Goal: Task Accomplishment & Management: Manage account settings

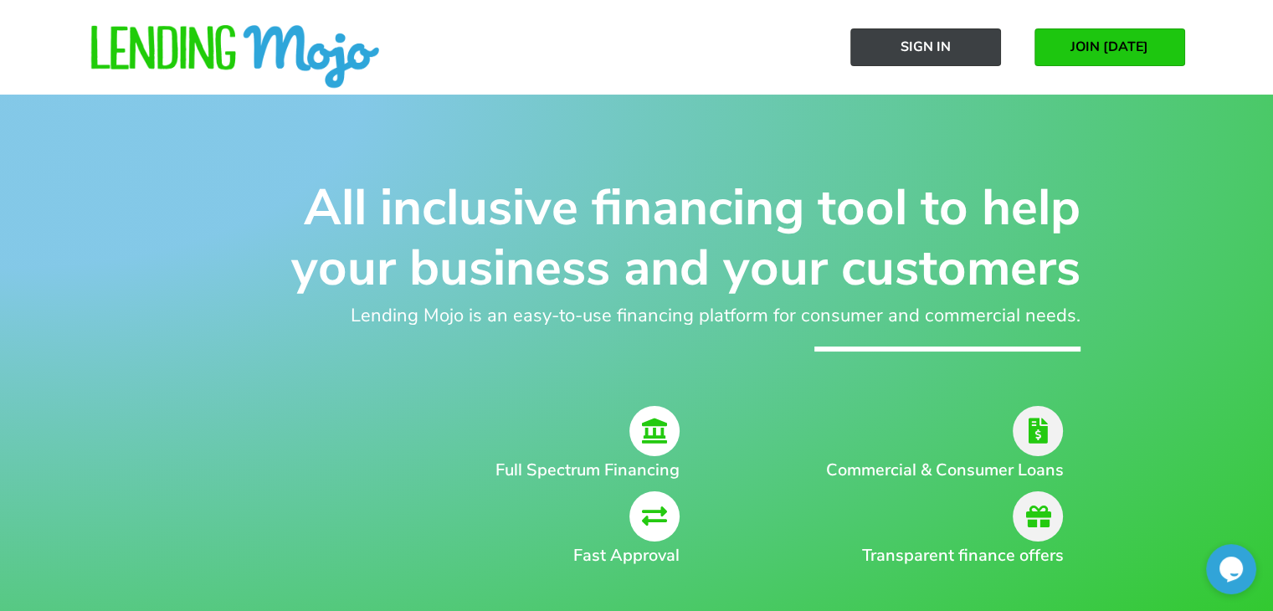
click at [899, 37] on link "Sign In" at bounding box center [925, 47] width 151 height 38
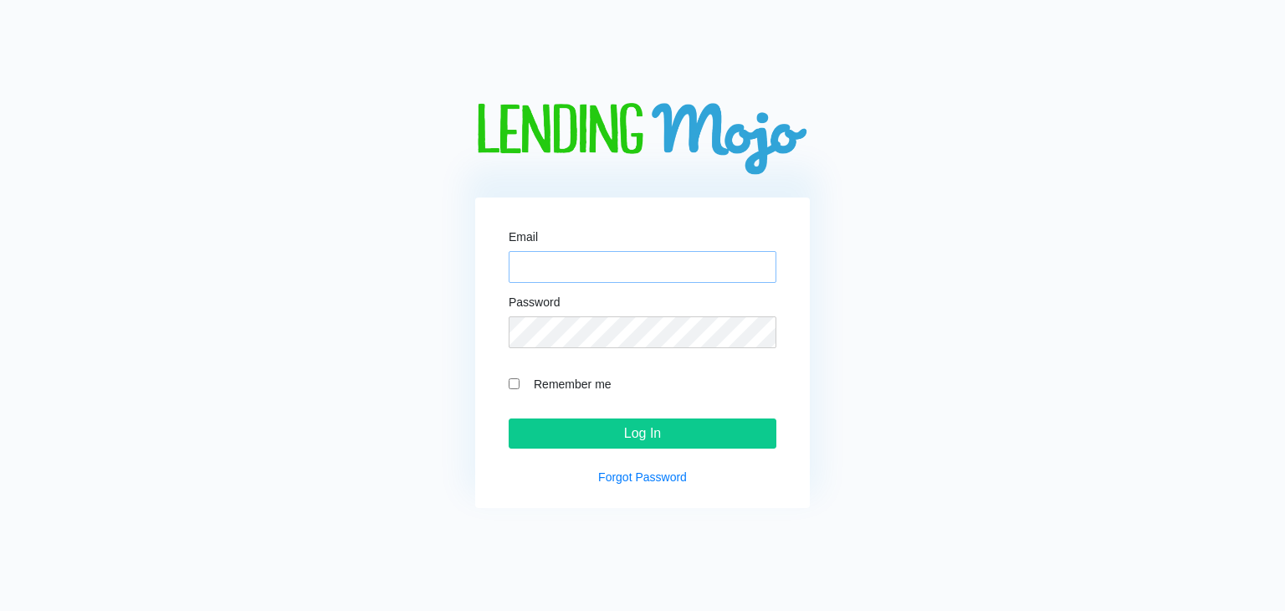
click at [679, 259] on input "Email" at bounding box center [643, 267] width 268 height 32
type input "[PERSON_NAME][EMAIL_ADDRESS][DOMAIN_NAME]"
click at [509, 418] on input "Log In" at bounding box center [643, 433] width 268 height 30
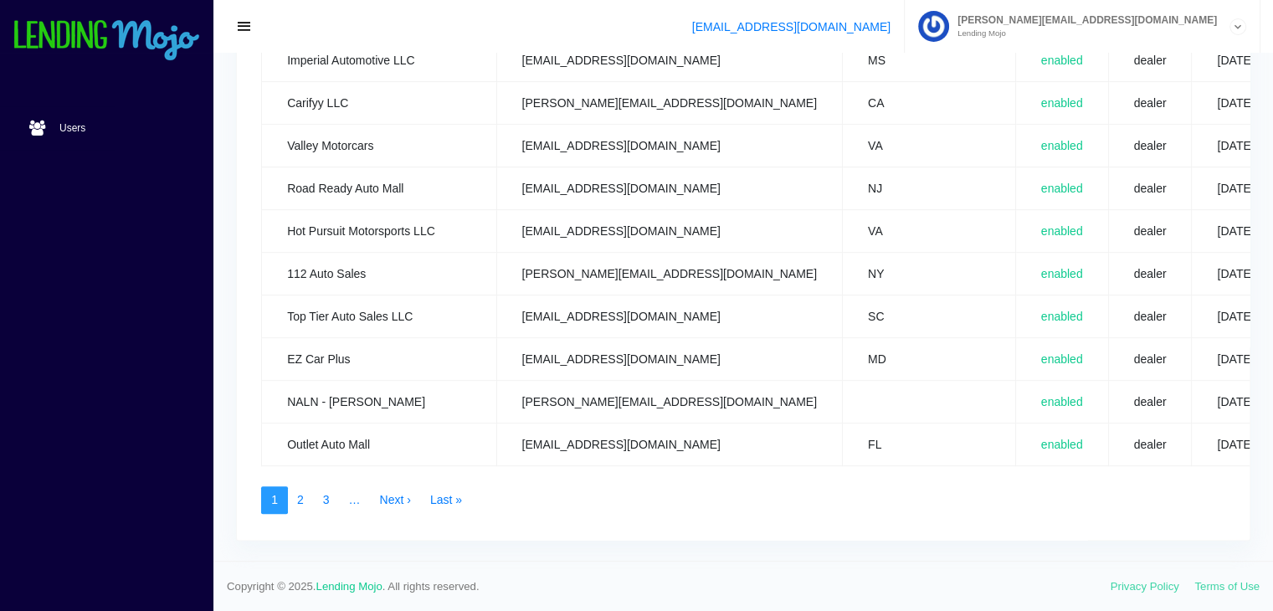
scroll to position [837, 0]
click at [679, 342] on td "ezcarplusvincent@gmail.com" at bounding box center [669, 358] width 346 height 43
click at [1108, 337] on td "dealer" at bounding box center [1150, 358] width 84 height 43
click at [1108, 343] on td "dealer" at bounding box center [1150, 358] width 84 height 43
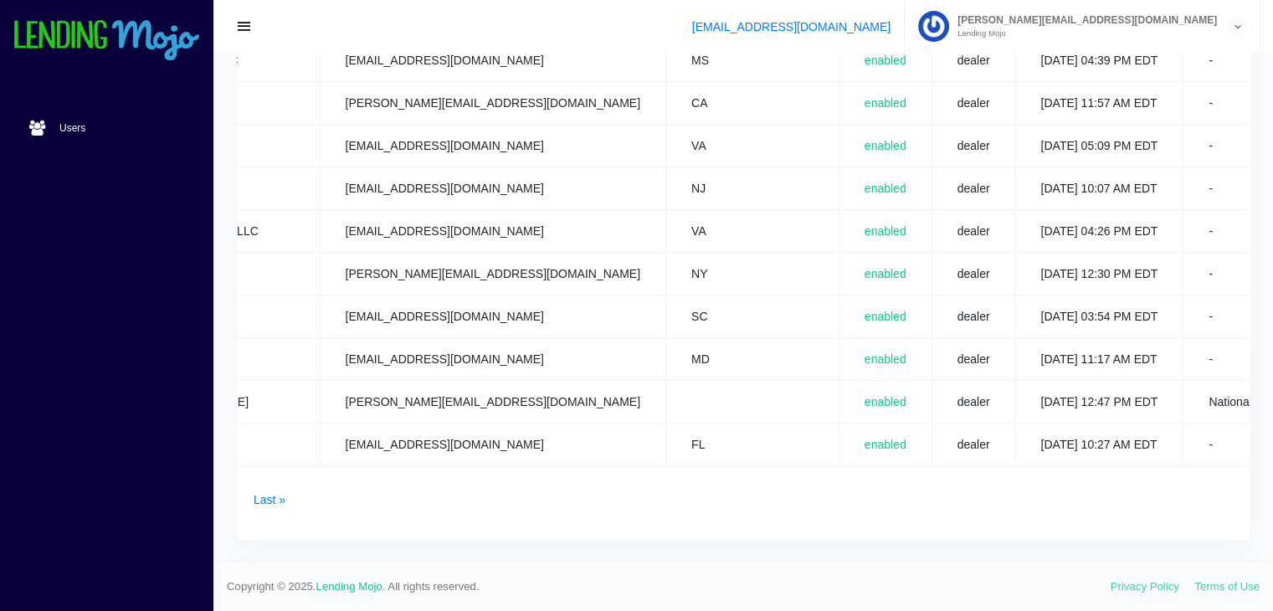
scroll to position [0, 187]
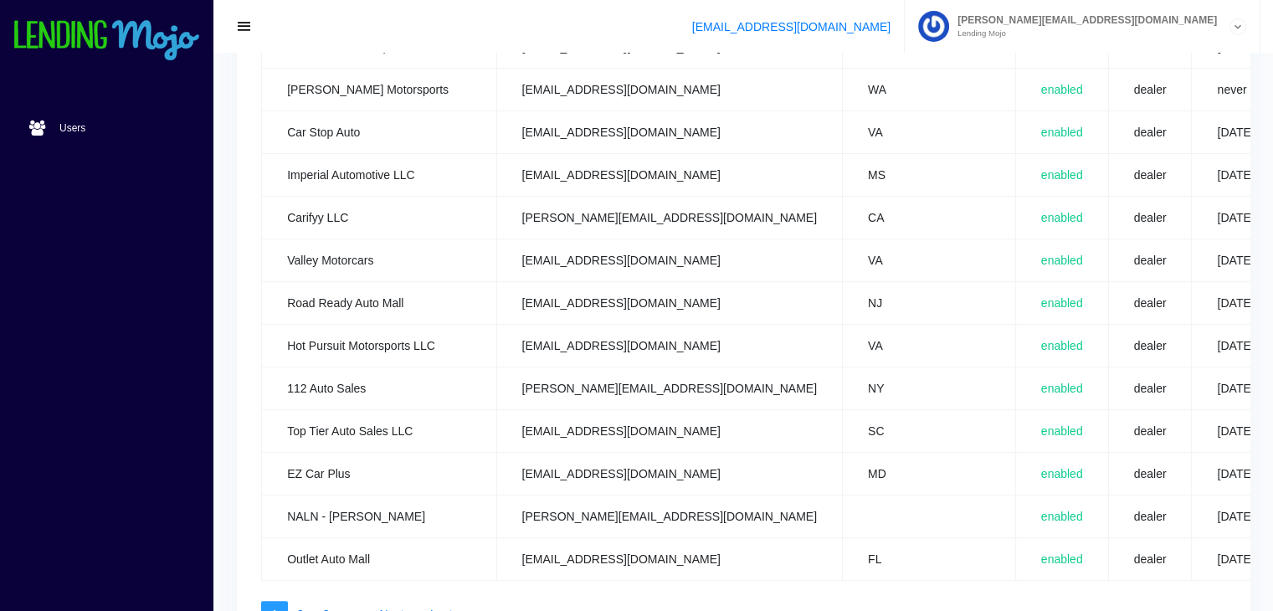
scroll to position [837, 0]
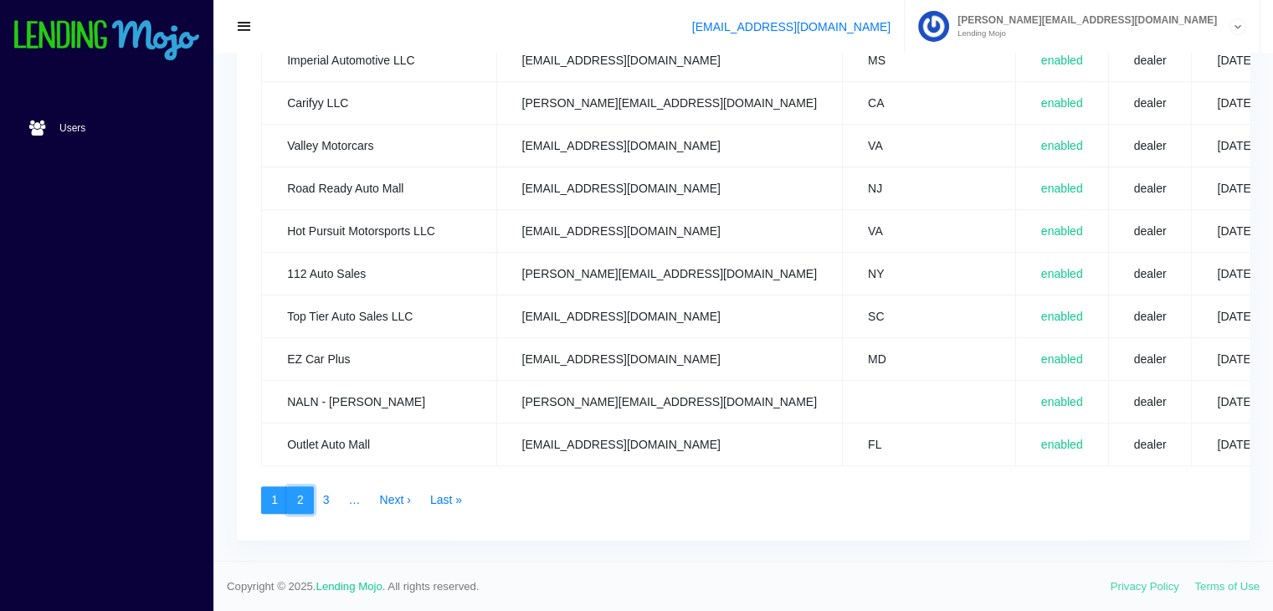
click at [298, 486] on link "2" at bounding box center [300, 500] width 27 height 28
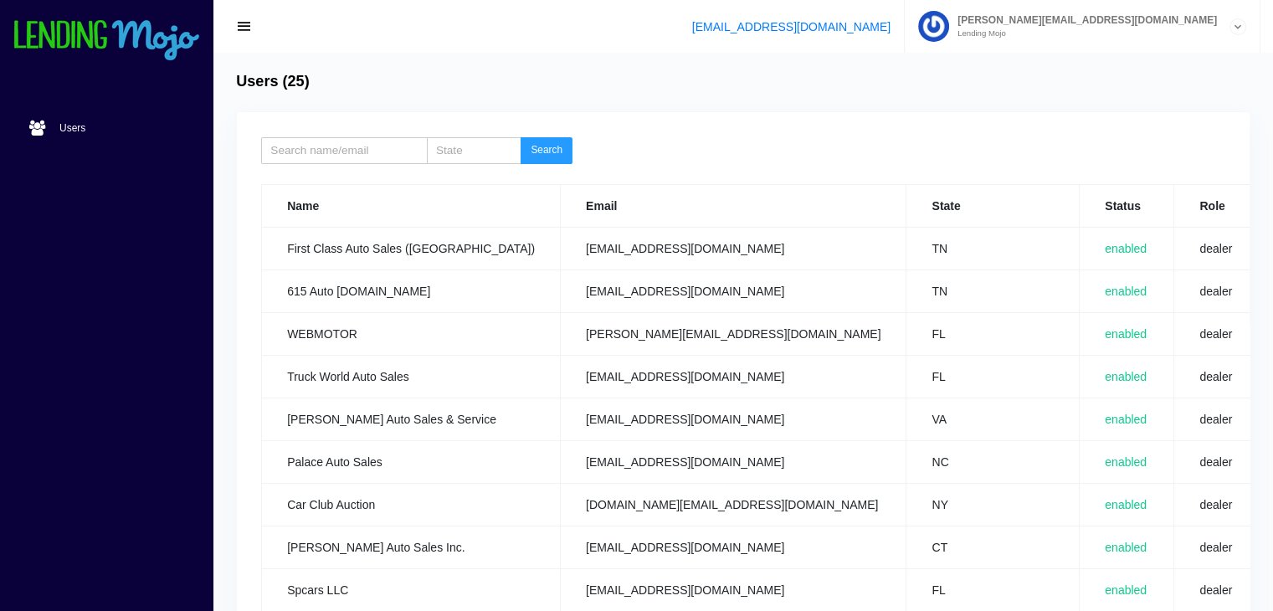
scroll to position [0, 127]
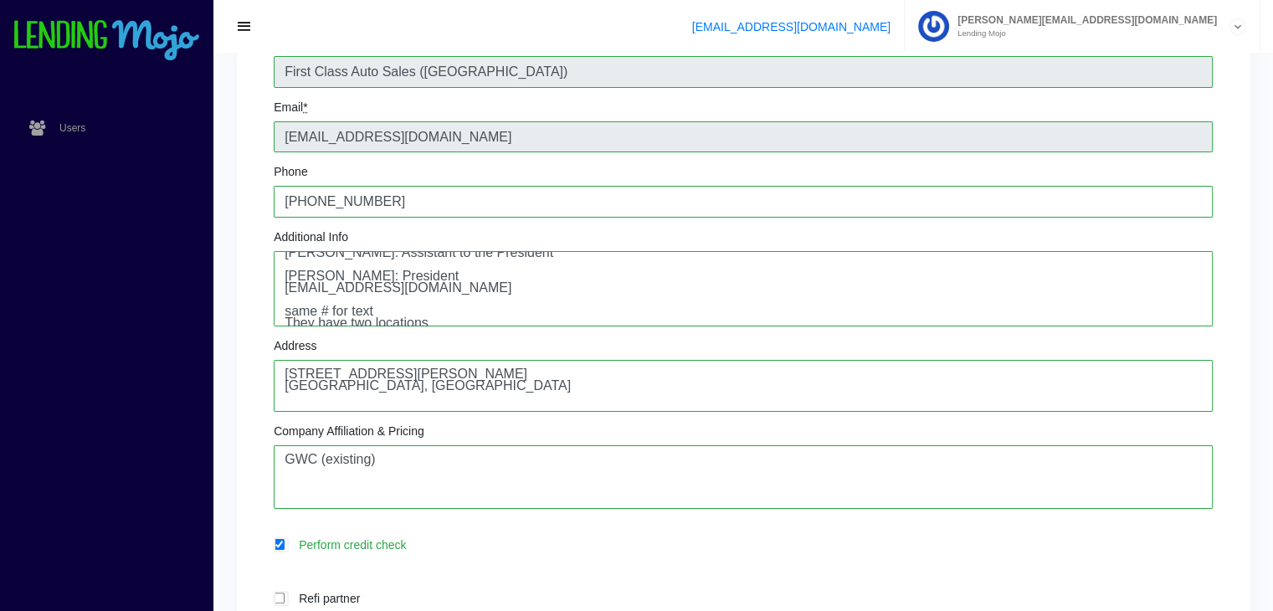
scroll to position [23, 0]
